Goal: Communication & Community: Answer question/provide support

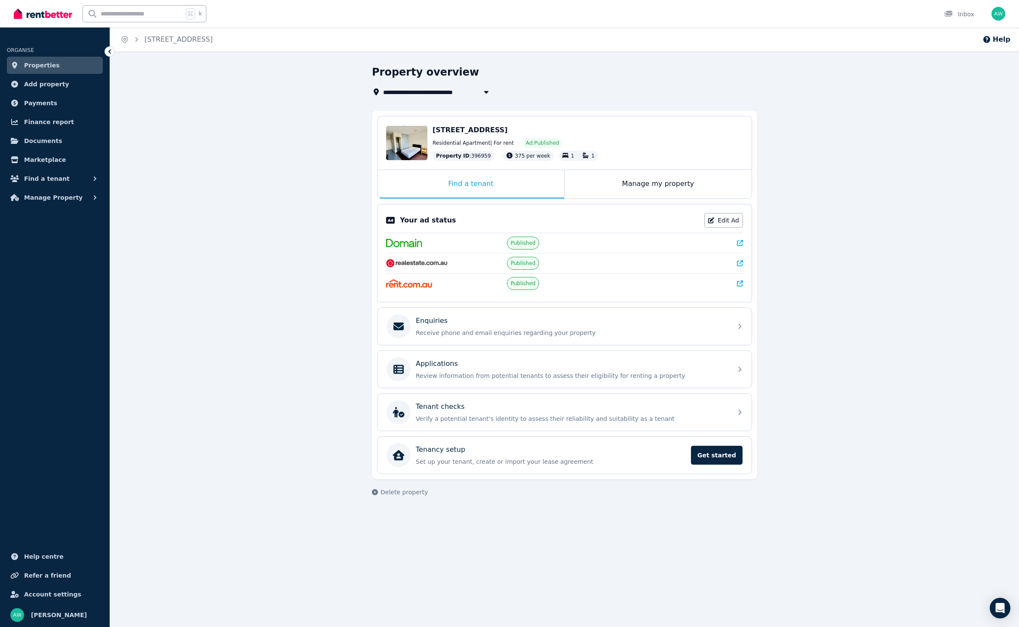
click at [65, 65] on link "Properties" at bounding box center [55, 65] width 96 height 17
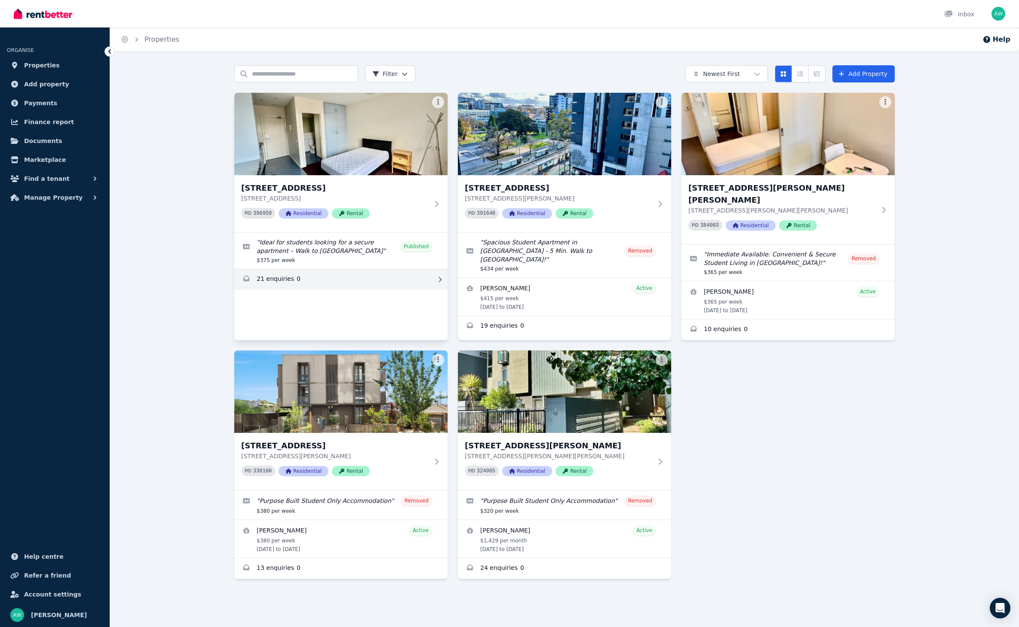
click at [297, 282] on link "Enquiries for 203/60 Waverley Rd, Malvern East" at bounding box center [340, 279] width 213 height 21
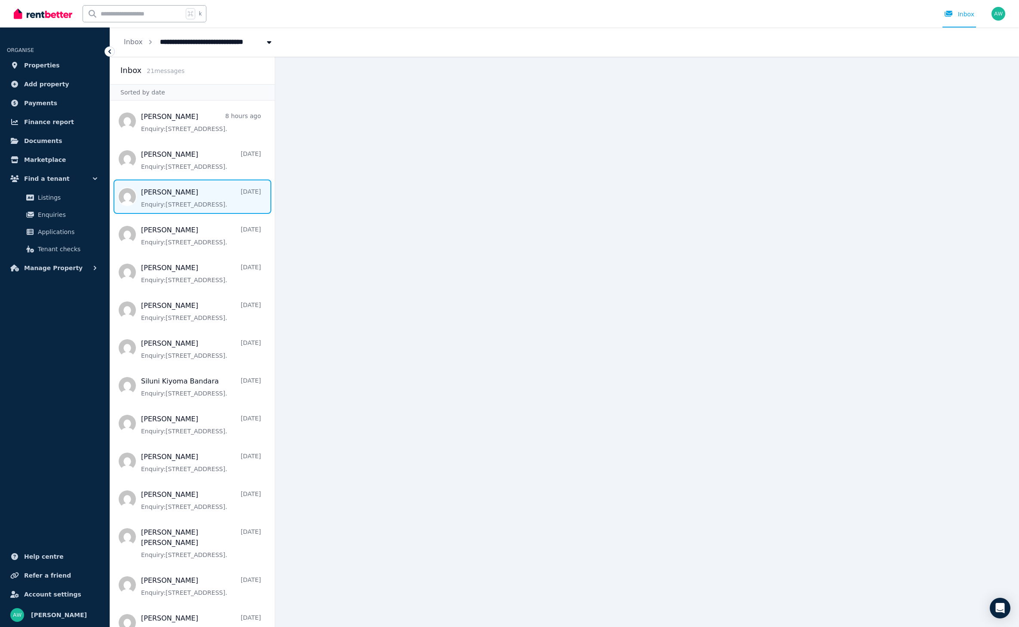
click at [195, 186] on span "Message list" at bounding box center [192, 197] width 165 height 34
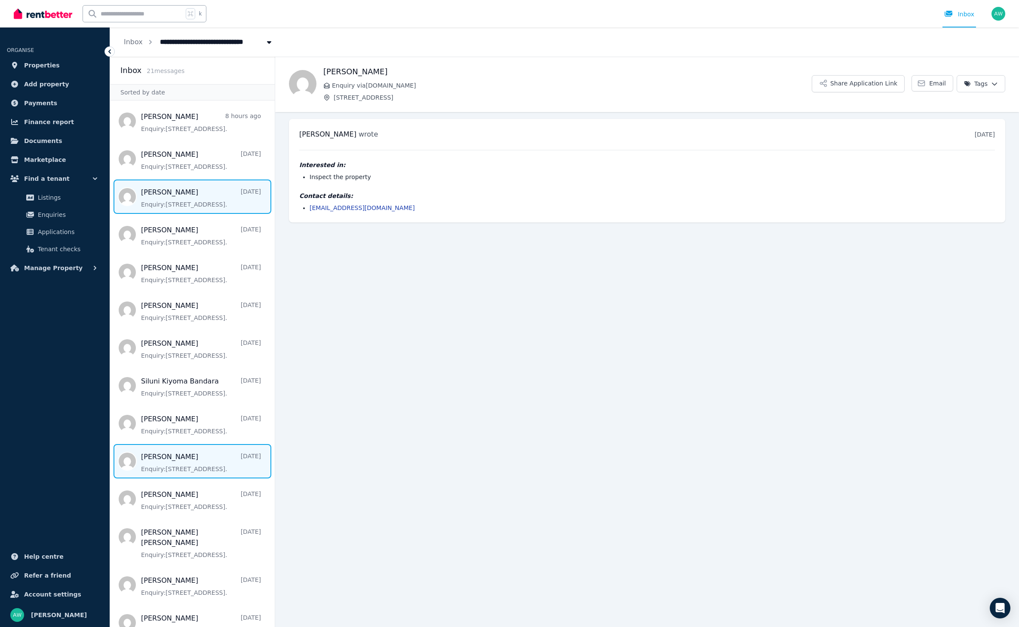
click at [208, 465] on span "Message list" at bounding box center [192, 461] width 165 height 34
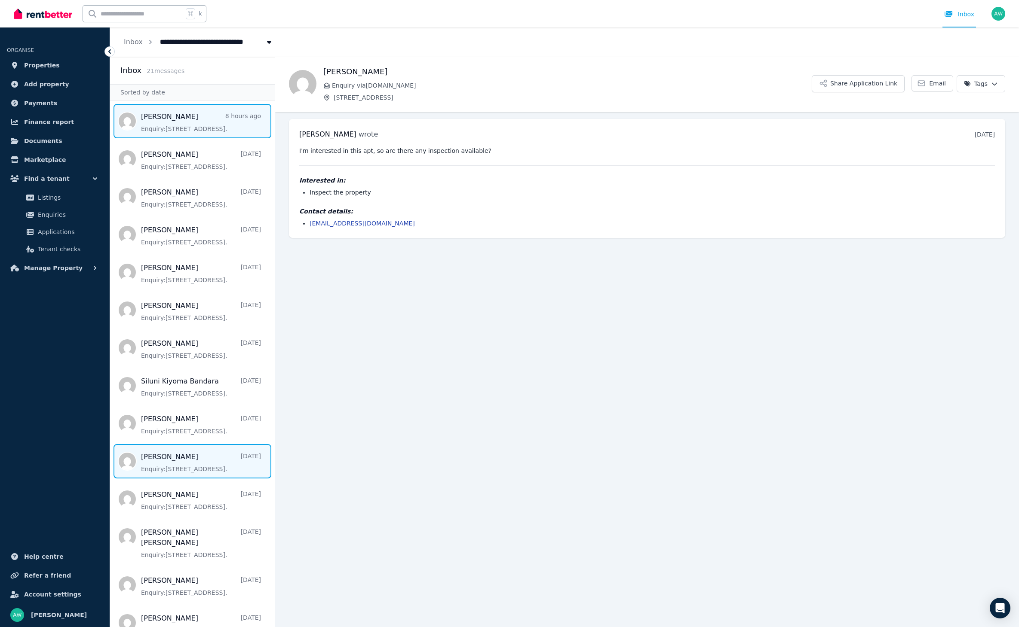
click at [191, 130] on span "Message list" at bounding box center [192, 121] width 165 height 34
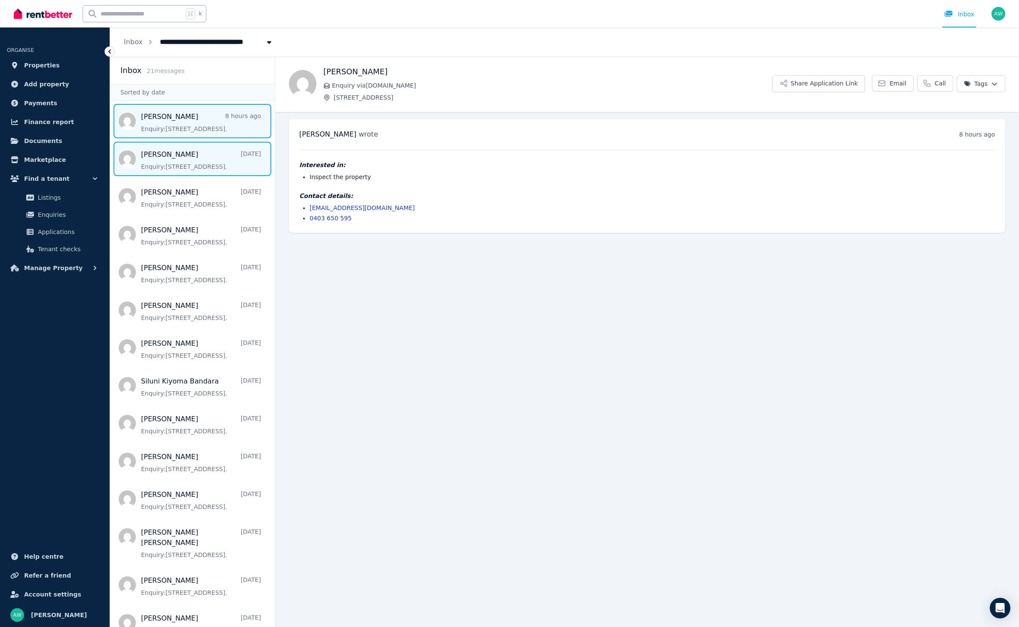
click at [181, 162] on span "Message list" at bounding box center [192, 159] width 165 height 34
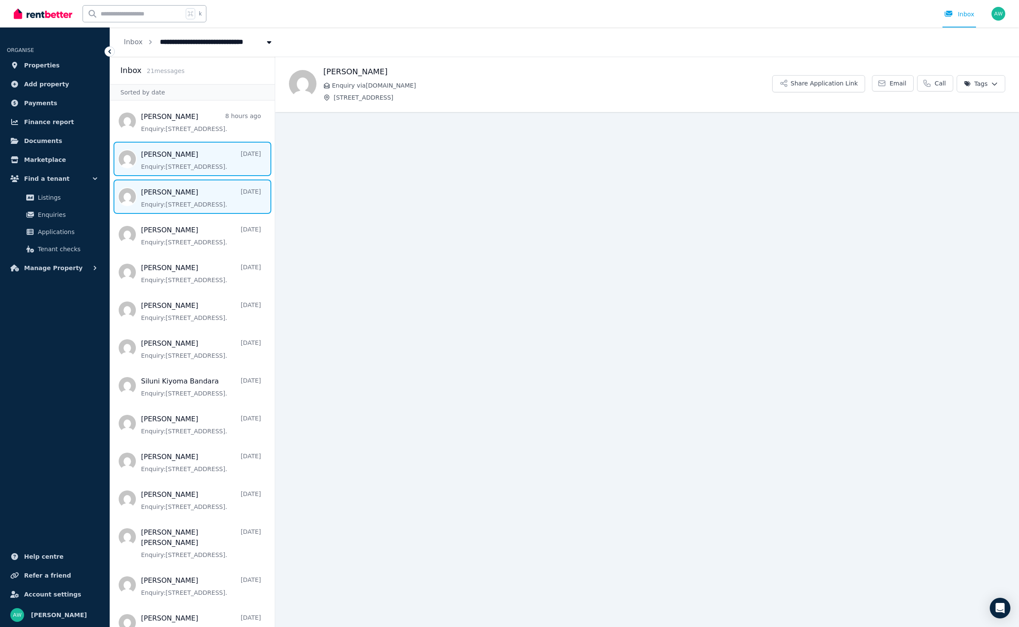
click at [196, 199] on span "Message list" at bounding box center [192, 197] width 165 height 34
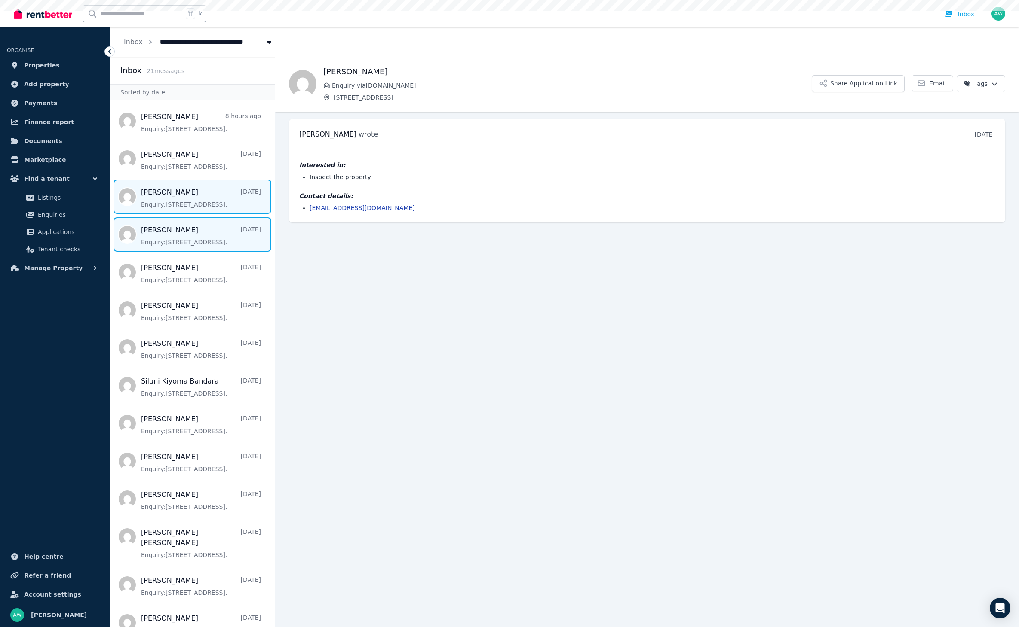
click at [207, 239] on span "Message list" at bounding box center [192, 234] width 165 height 34
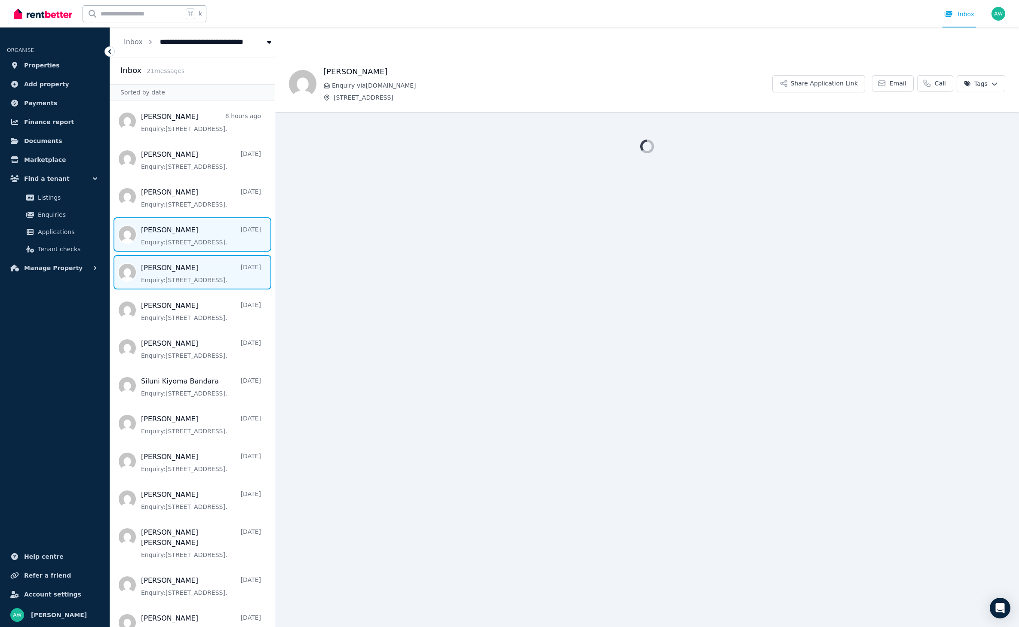
click at [198, 272] on span "Message list" at bounding box center [192, 272] width 165 height 34
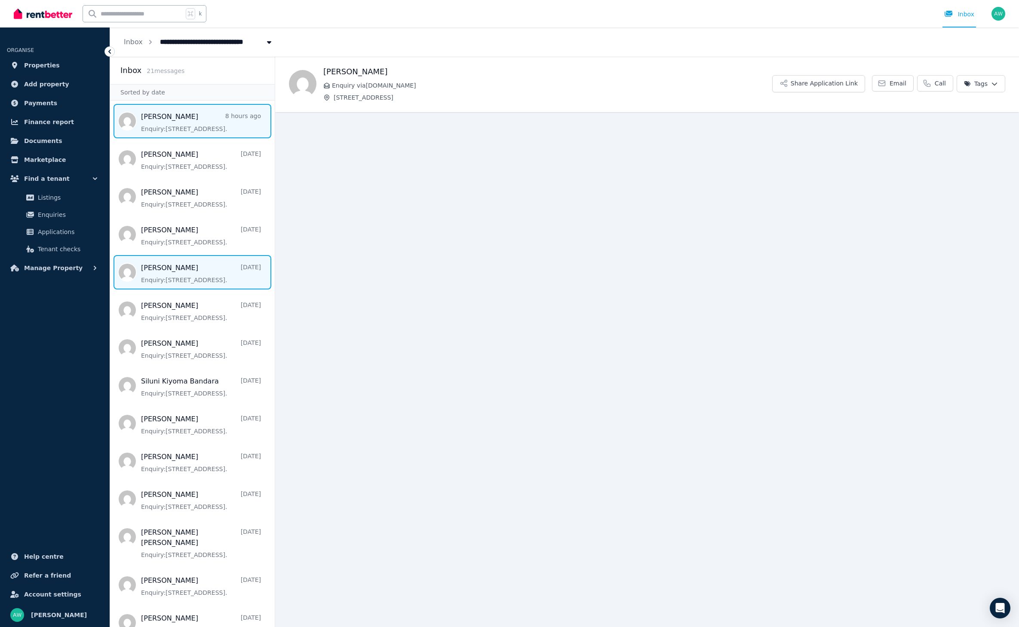
click at [194, 128] on span "Message list" at bounding box center [192, 121] width 165 height 34
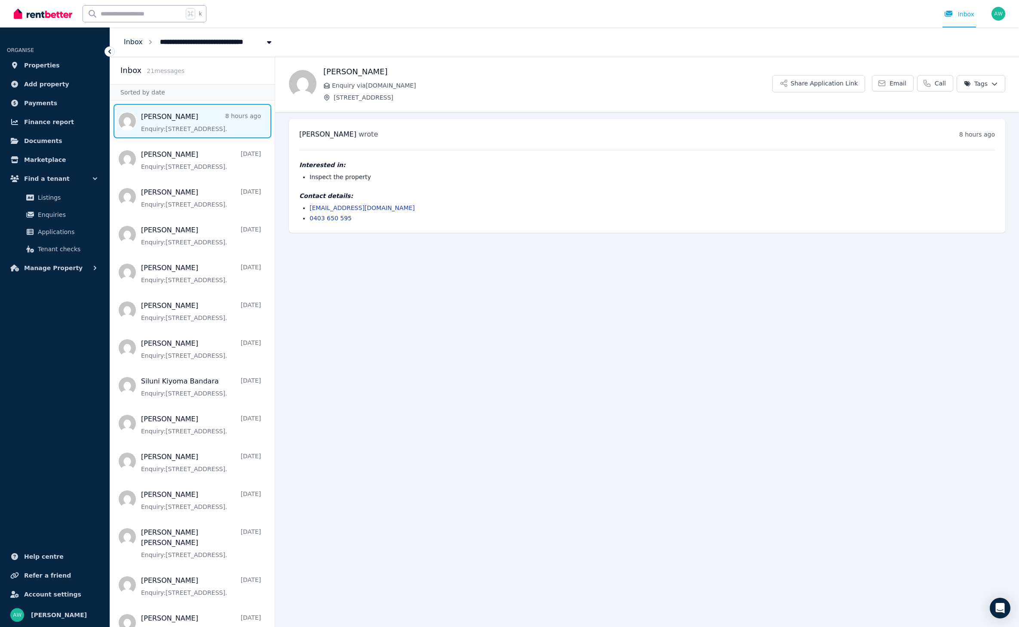
click at [129, 43] on link "Inbox" at bounding box center [133, 42] width 19 height 8
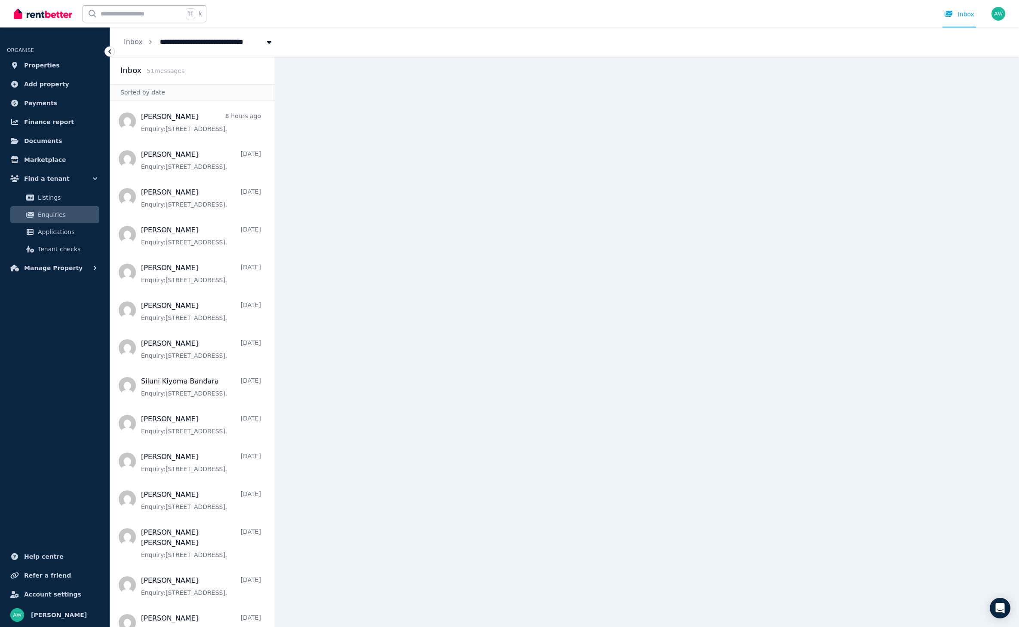
click at [365, 162] on main at bounding box center [647, 342] width 744 height 571
click at [167, 118] on span "Message list" at bounding box center [192, 121] width 165 height 34
